Goal: Information Seeking & Learning: Learn about a topic

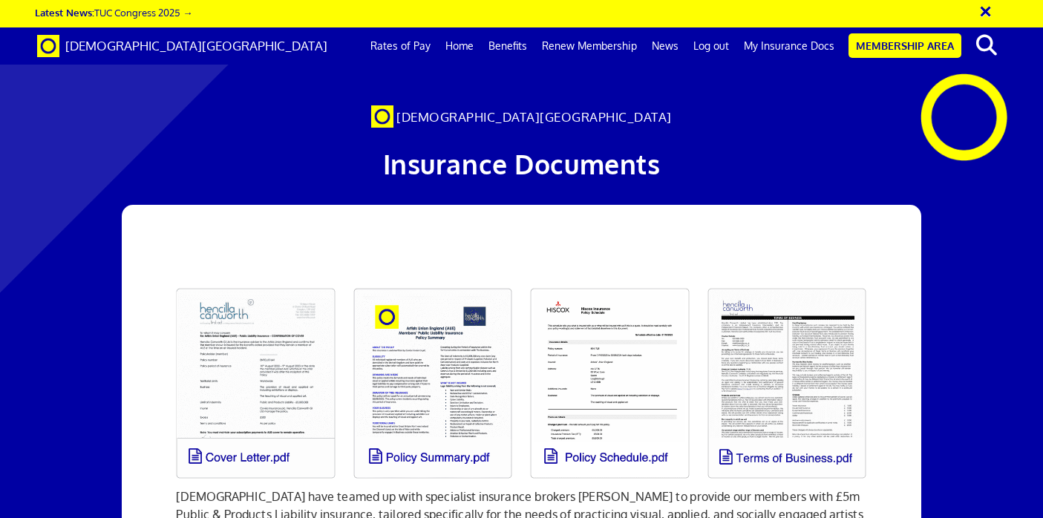
scroll to position [0, 7]
click at [905, 44] on link "Membership Area" at bounding box center [905, 45] width 113 height 25
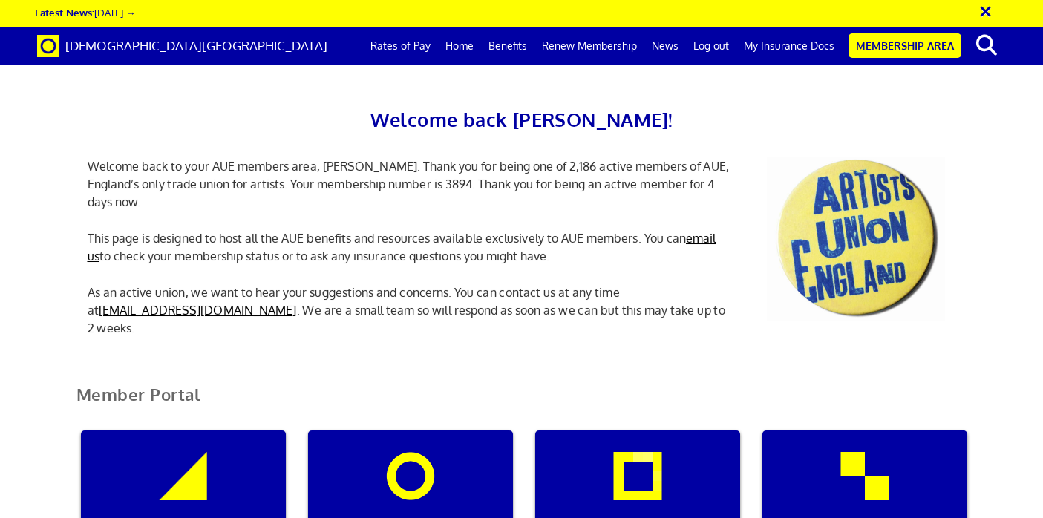
scroll to position [297, 0]
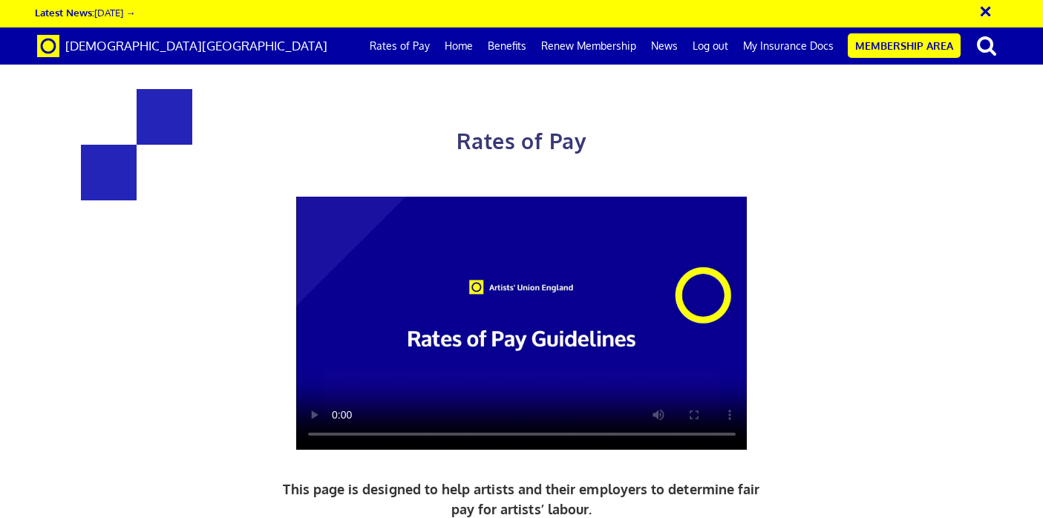
scroll to position [3000, 0]
